Goal: Navigation & Orientation: Understand site structure

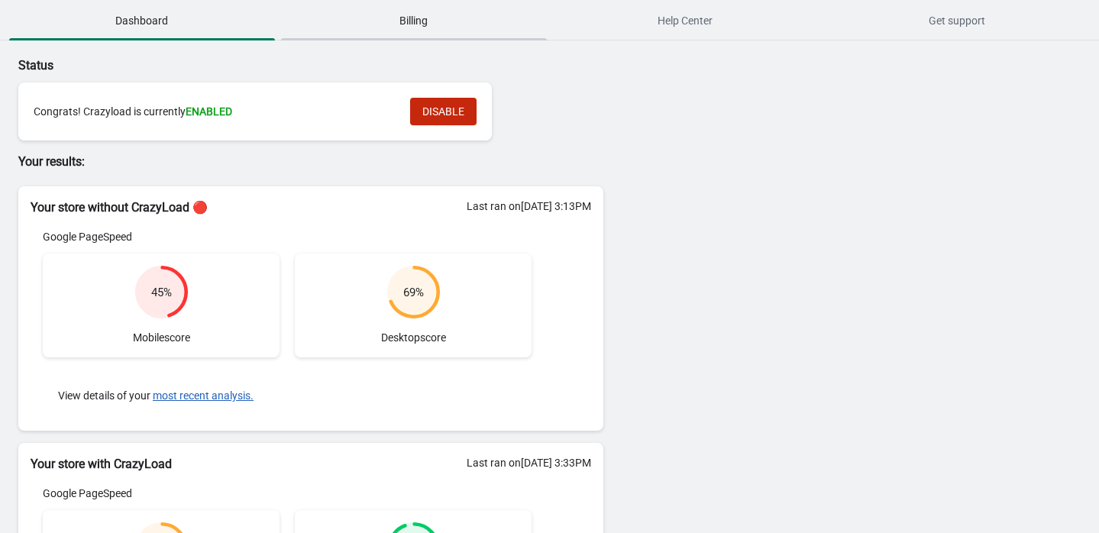
click at [454, 34] on span "Billing" at bounding box center [414, 20] width 266 height 27
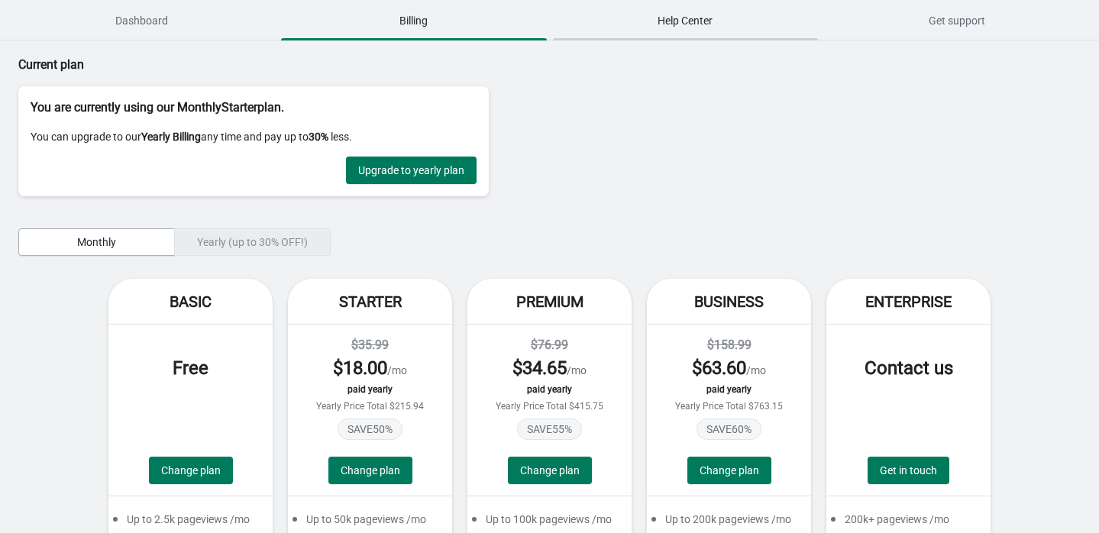
click at [625, 1] on button "Help Center" at bounding box center [686, 21] width 272 height 40
click at [147, 20] on span "Dashboard" at bounding box center [142, 20] width 266 height 27
